Goal: Task Accomplishment & Management: Use online tool/utility

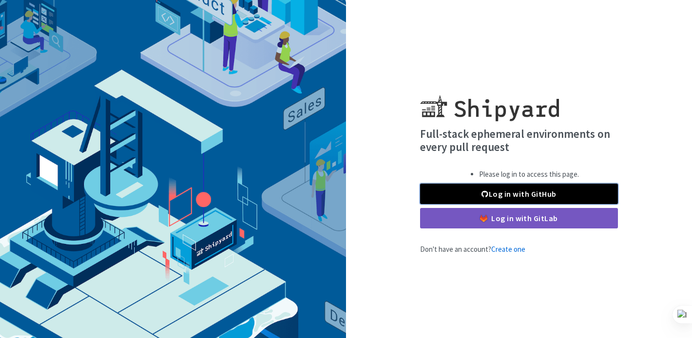
click at [466, 195] on link "Log in with GitHub" at bounding box center [519, 194] width 198 height 20
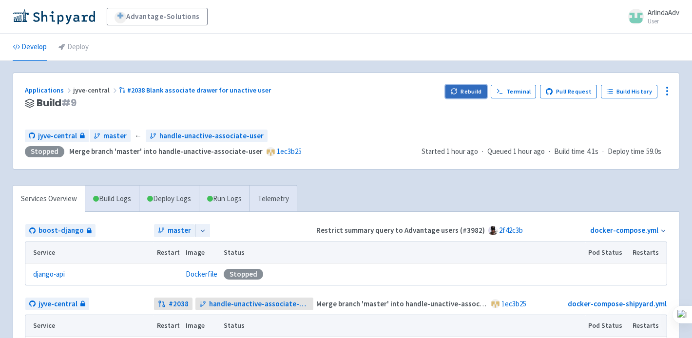
click at [467, 88] on button "Rebuild" at bounding box center [466, 92] width 42 height 14
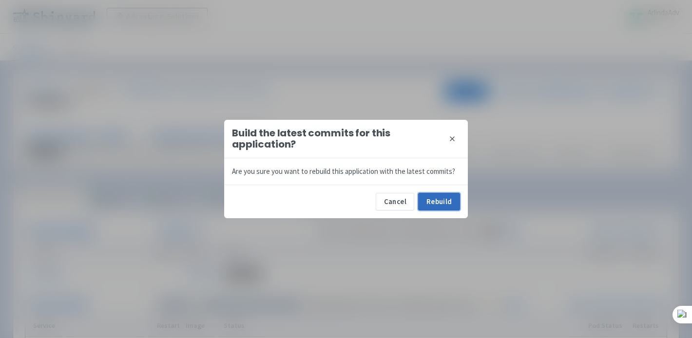
click at [440, 202] on button "Rebuild" at bounding box center [439, 202] width 42 height 18
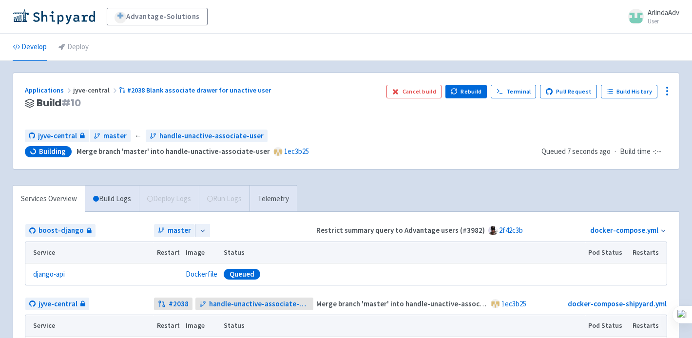
click at [429, 50] on ul "Develop Deploy" at bounding box center [346, 47] width 678 height 27
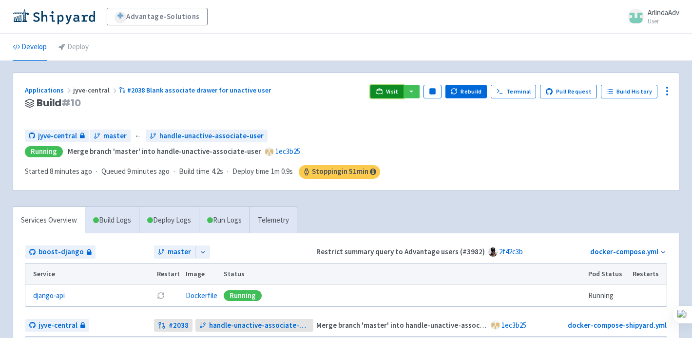
click at [383, 94] on icon at bounding box center [379, 91] width 7 height 7
